Goal: Information Seeking & Learning: Compare options

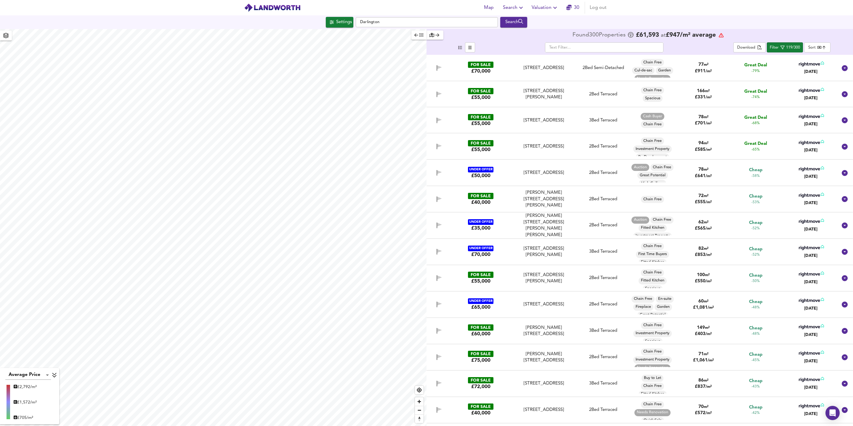
click at [574, 123] on div "[STREET_ADDRESS]" at bounding box center [543, 120] width 65 height 6
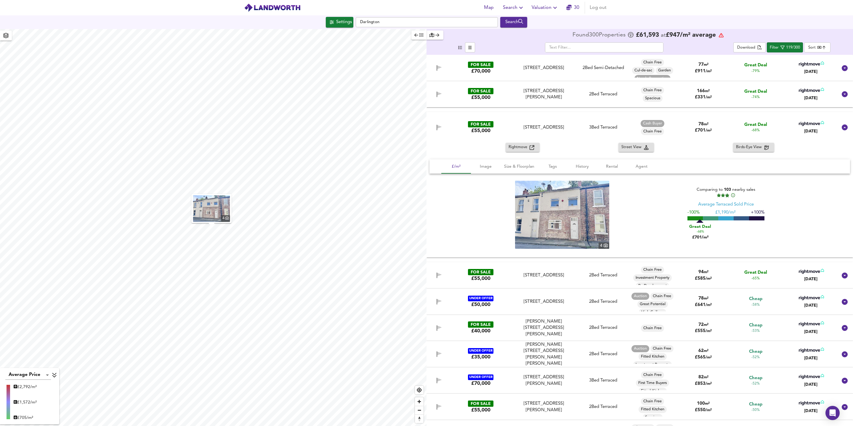
click at [581, 132] on div "FOR SALE £55,000 [STREET_ADDRESS] 3 Bed Terraced Cash Buyer Chain Free 78 m² £ …" at bounding box center [633, 127] width 410 height 19
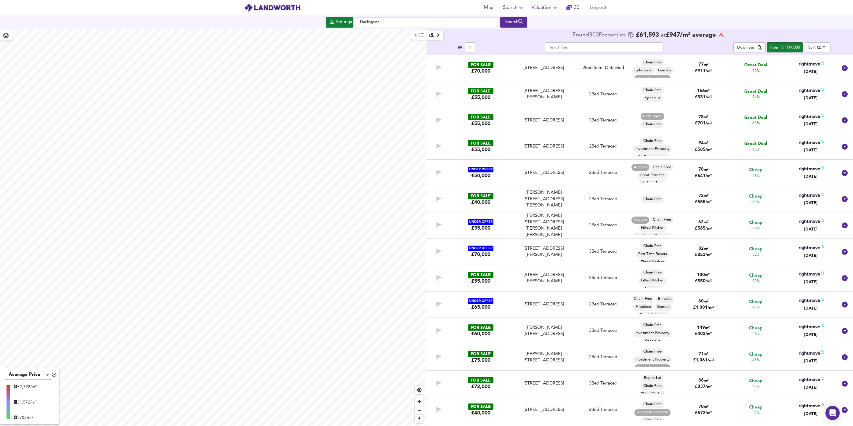
click at [581, 145] on div "2 Bed Terraced" at bounding box center [603, 146] width 54 height 6
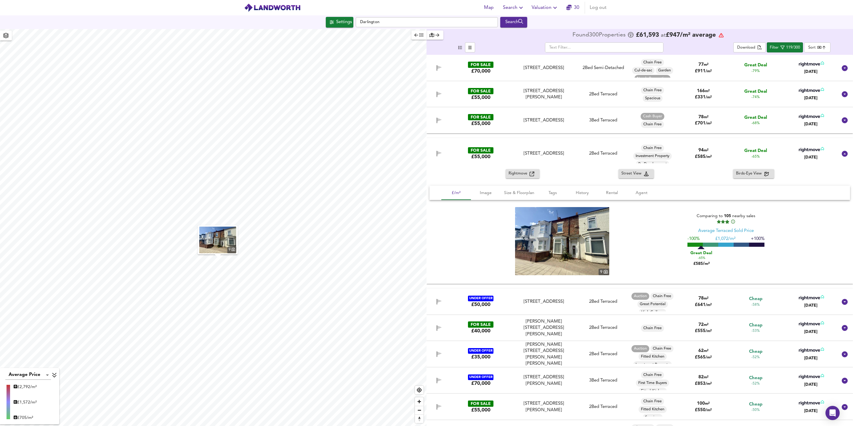
click at [579, 157] on div "FOR SALE £55,000 [STREET_ADDRESS] 2 Bed Terraced Chain Free Investment Property…" at bounding box center [633, 153] width 410 height 19
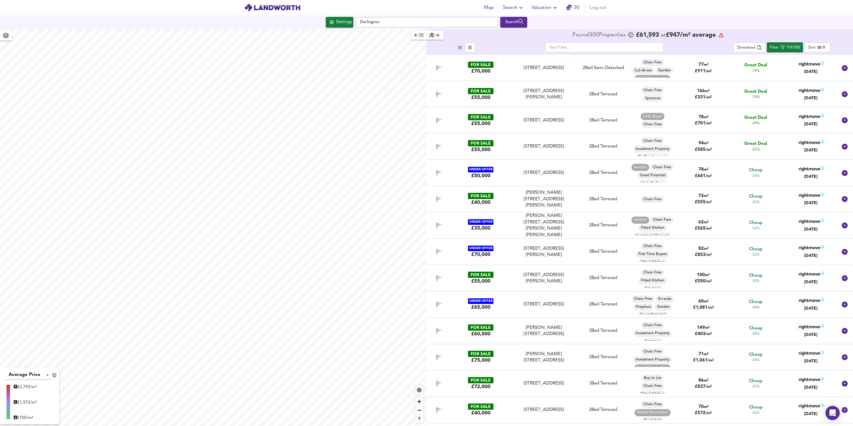
click at [581, 203] on div "FOR SALE £40,000 [PERSON_NAME][STREET_ADDRESS][PERSON_NAME][PERSON_NAME][PERSON…" at bounding box center [633, 198] width 410 height 19
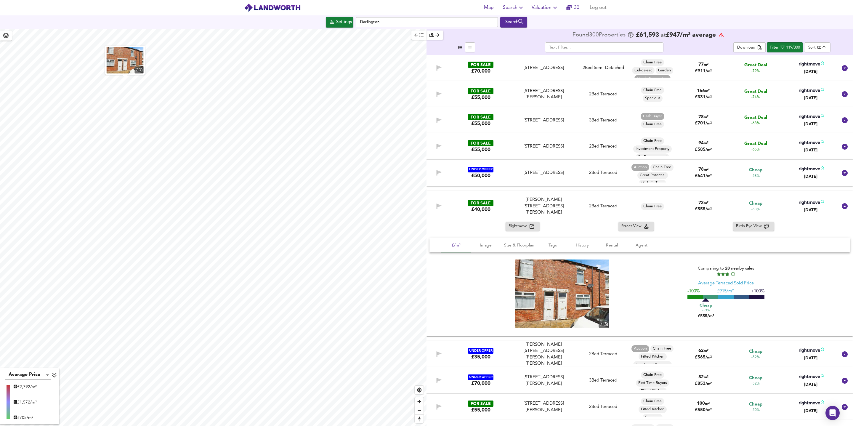
click at [576, 208] on div "2 Bed Terraced" at bounding box center [603, 206] width 54 height 6
